Goal: Information Seeking & Learning: Learn about a topic

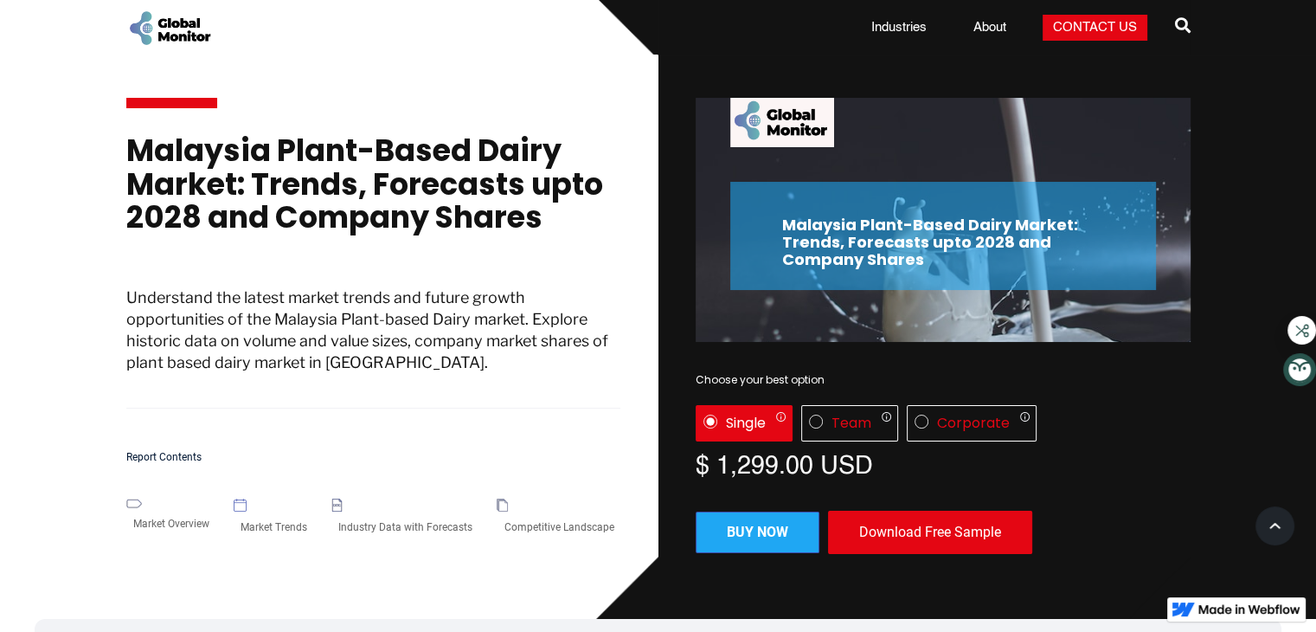
click at [370, 156] on h1 "Malaysia Plant-Based Dairy Market: Trends, Forecasts upto 2028 and Company Shar…" at bounding box center [373, 193] width 495 height 118
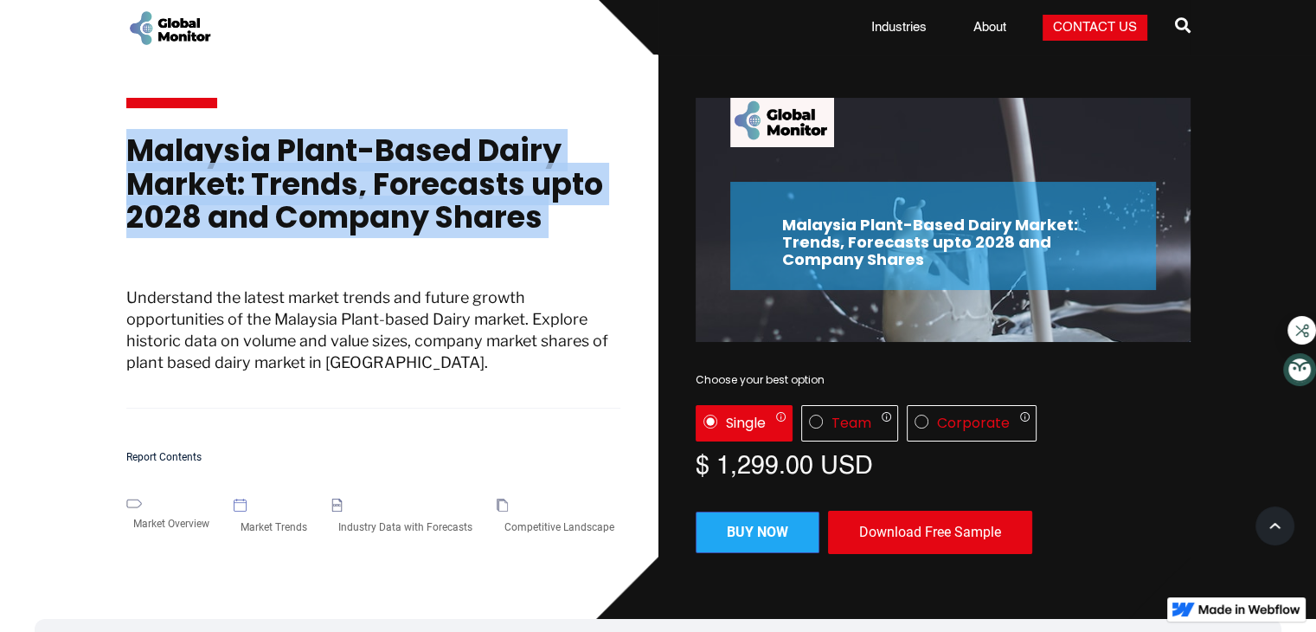
click at [370, 156] on h1 "Malaysia Plant-Based Dairy Market: Trends, Forecasts upto 2028 and Company Shar…" at bounding box center [373, 193] width 495 height 118
copy h1 "Malaysia Plant-Based Dairy Market: Trends, Forecasts upto 2028 and Company Shar…"
